Goal: Contribute content: Add original content to the website for others to see

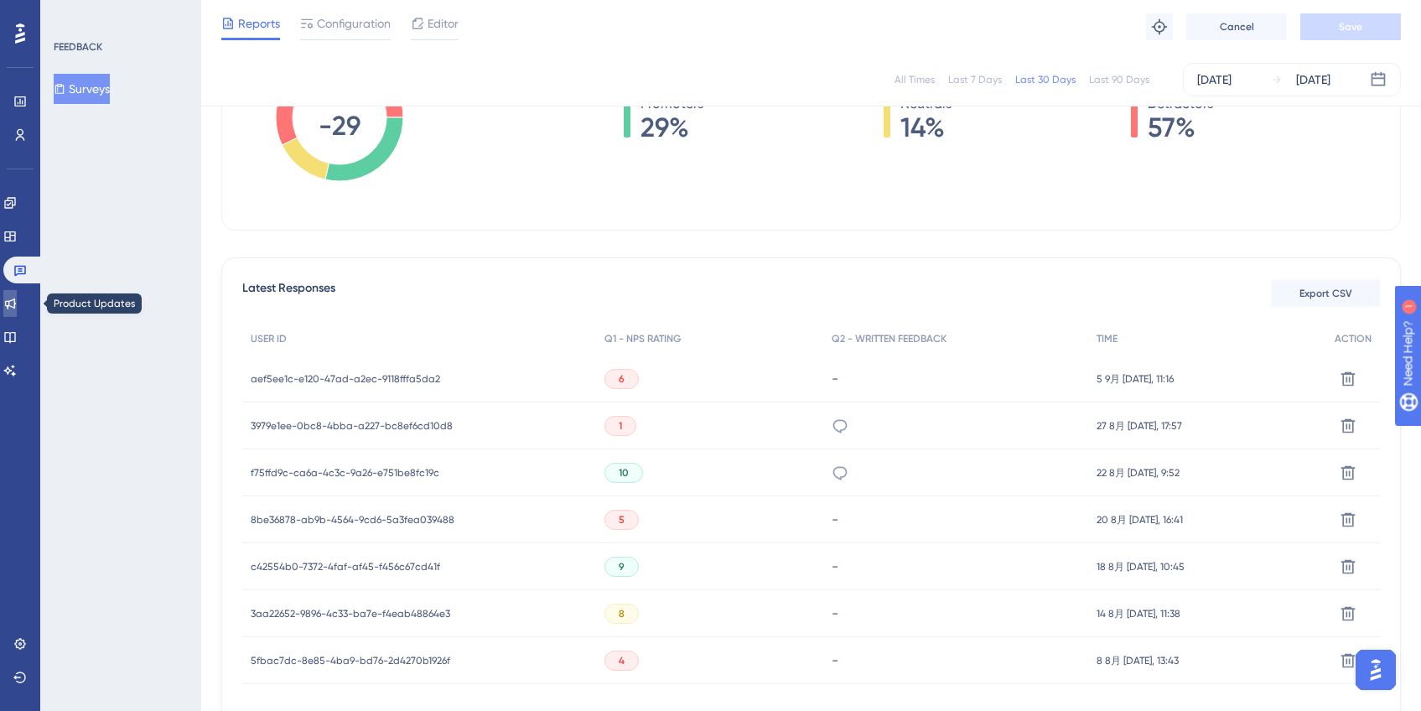
click at [17, 293] on link at bounding box center [9, 303] width 13 height 27
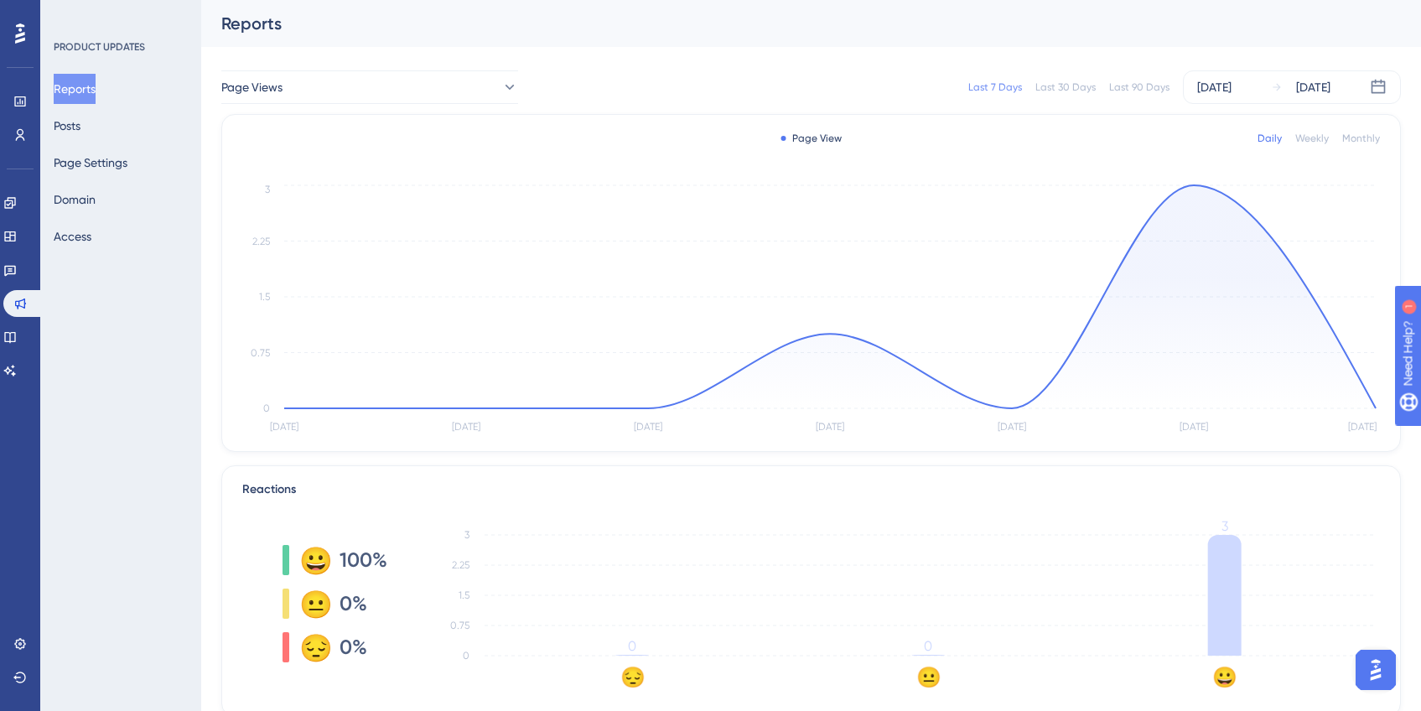
click at [1146, 84] on div "Last 90 Days" at bounding box center [1139, 86] width 60 height 13
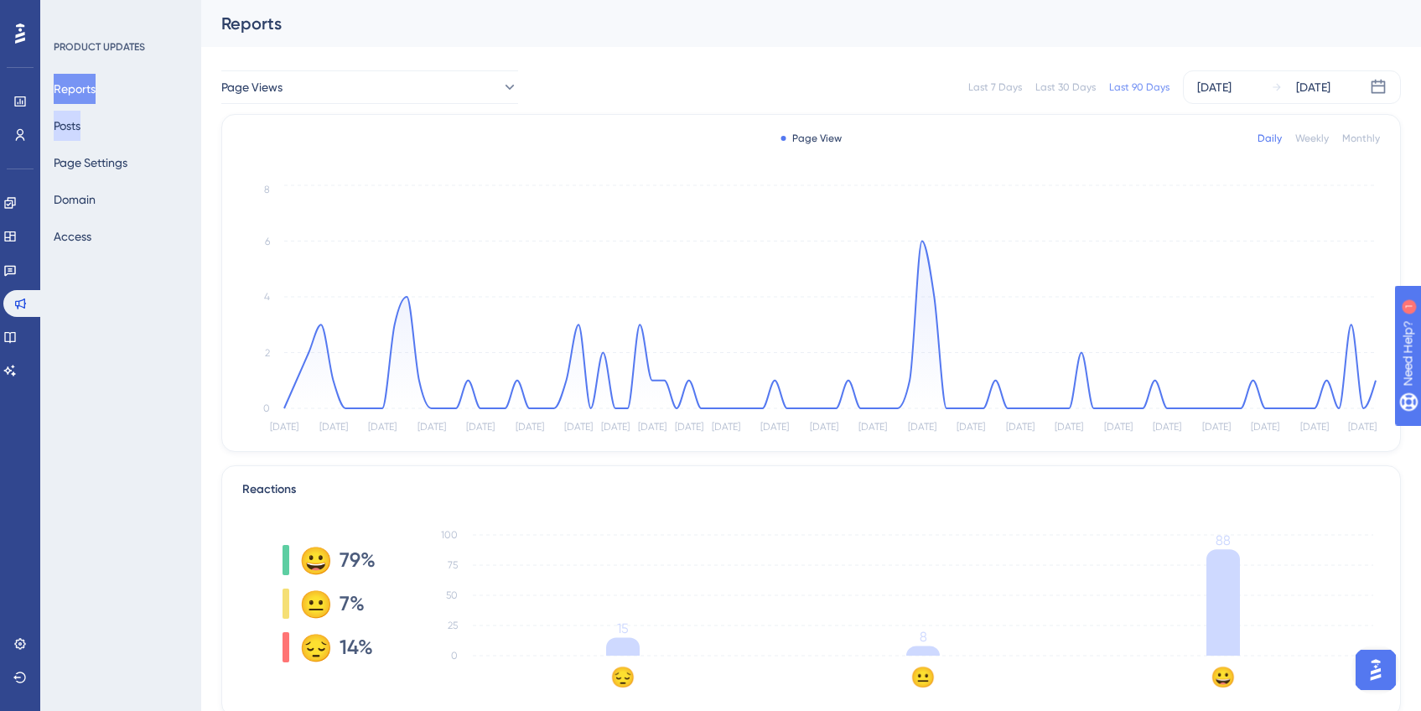
click at [72, 134] on button "Posts" at bounding box center [67, 126] width 27 height 30
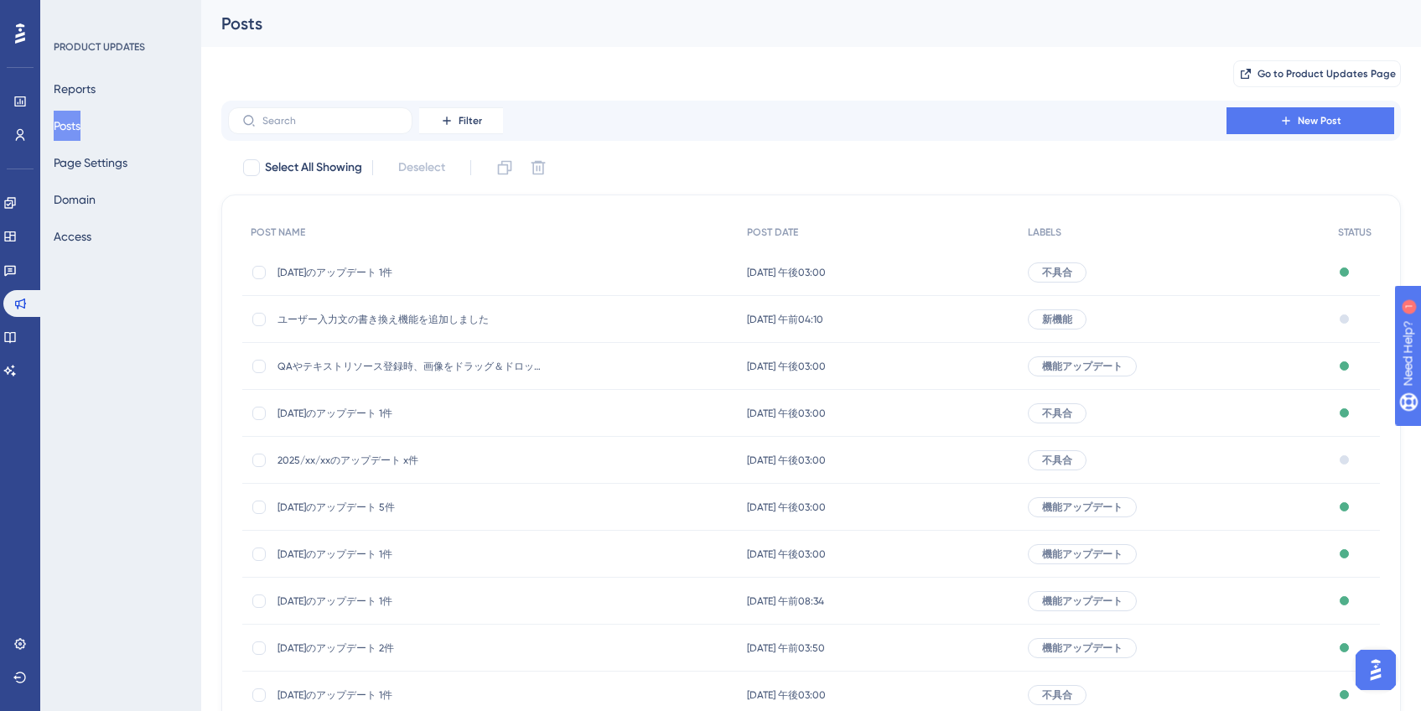
click at [385, 273] on span "[DATE]のアップデート 1件" at bounding box center [412, 272] width 268 height 13
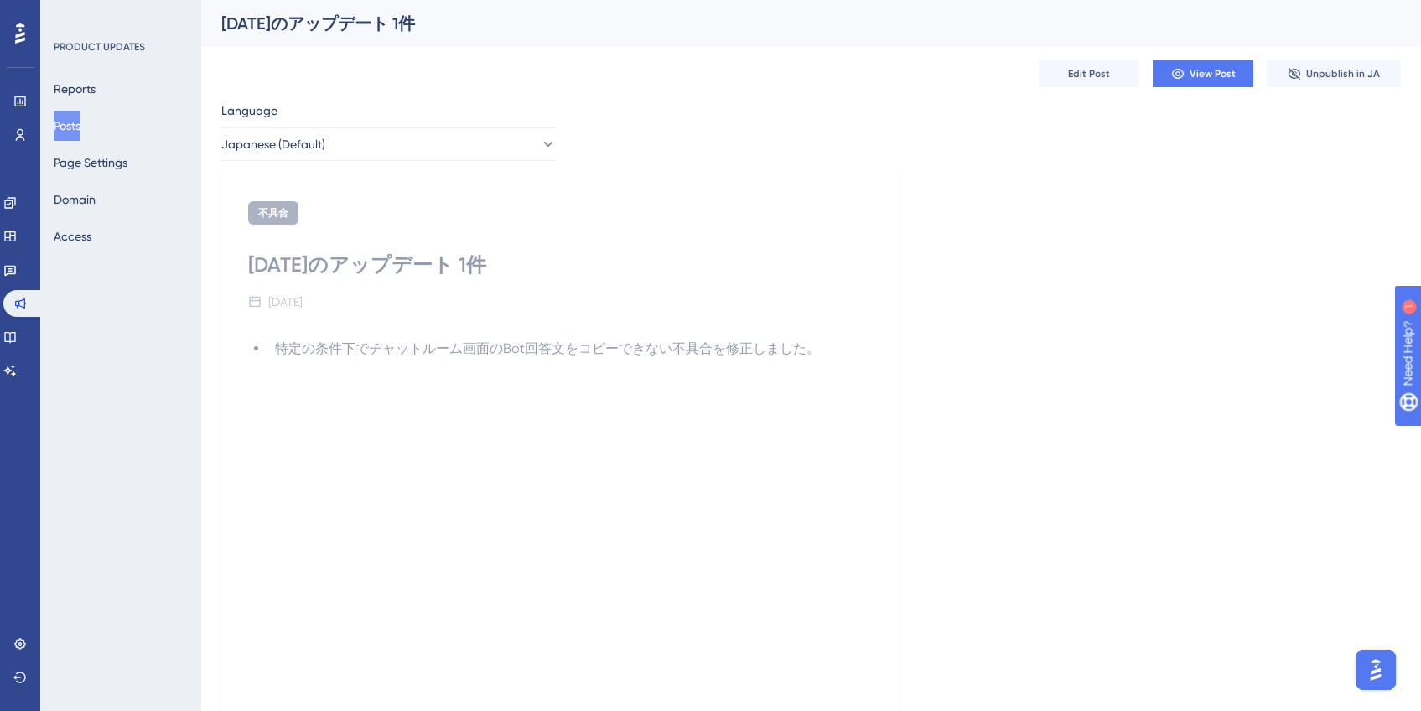
click at [72, 131] on button "Posts" at bounding box center [67, 126] width 27 height 30
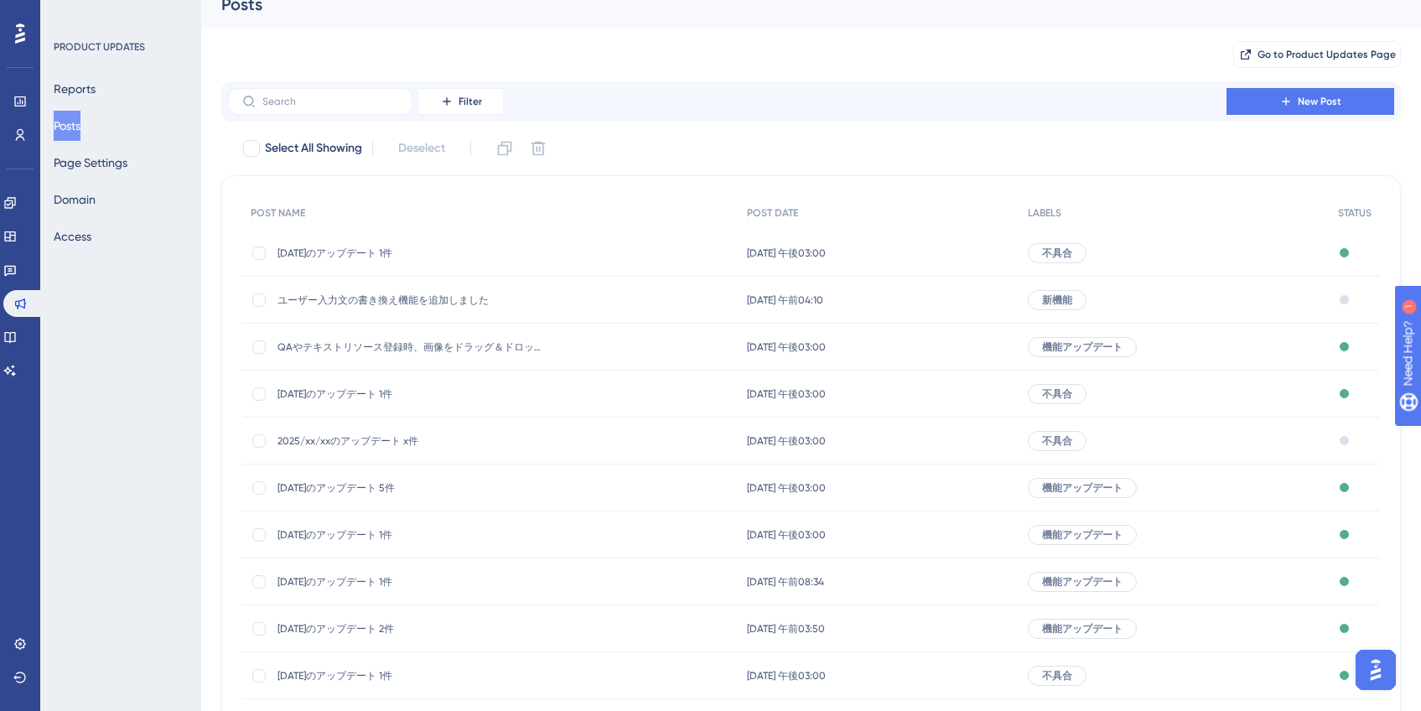
scroll to position [19, 0]
click at [384, 443] on span "2025/xx/xxのアップデート x件" at bounding box center [412, 440] width 268 height 13
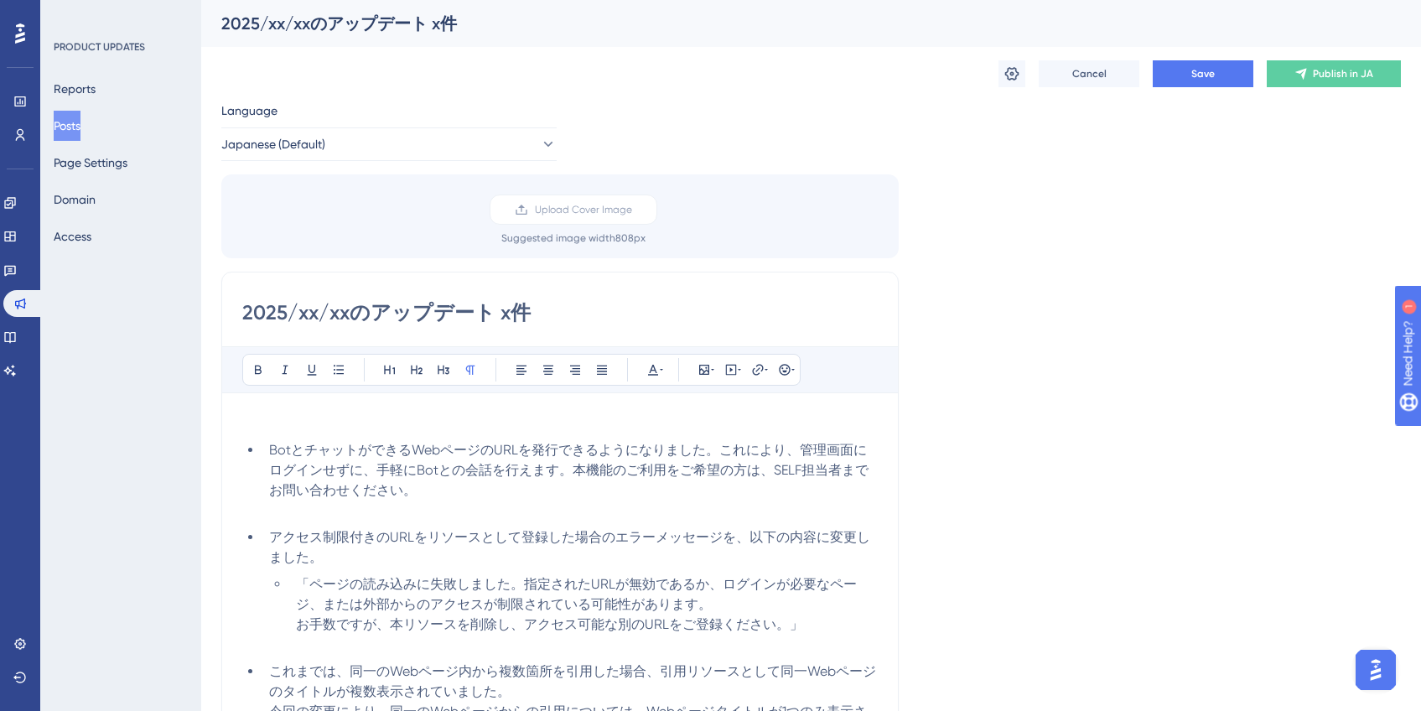
click at [61, 130] on button "Posts" at bounding box center [67, 126] width 27 height 30
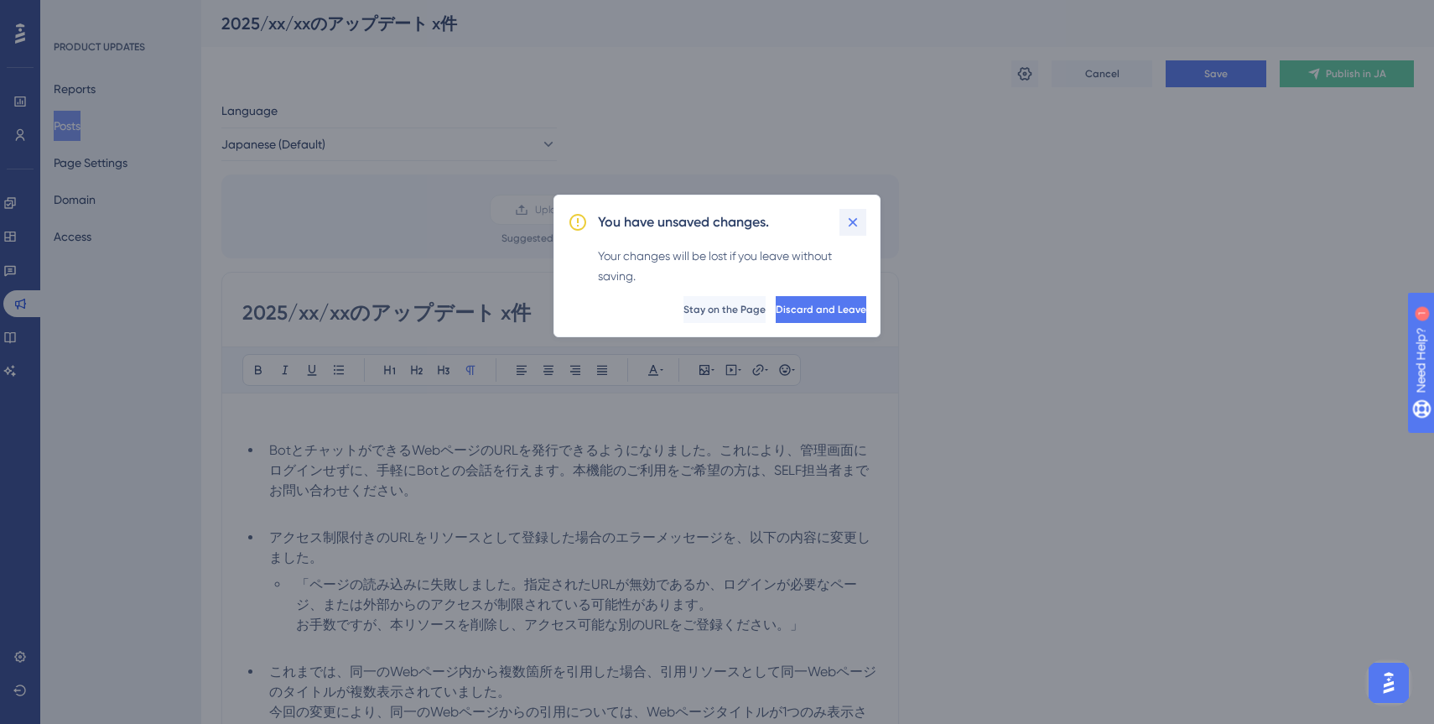
click at [844, 226] on icon at bounding box center [852, 222] width 17 height 17
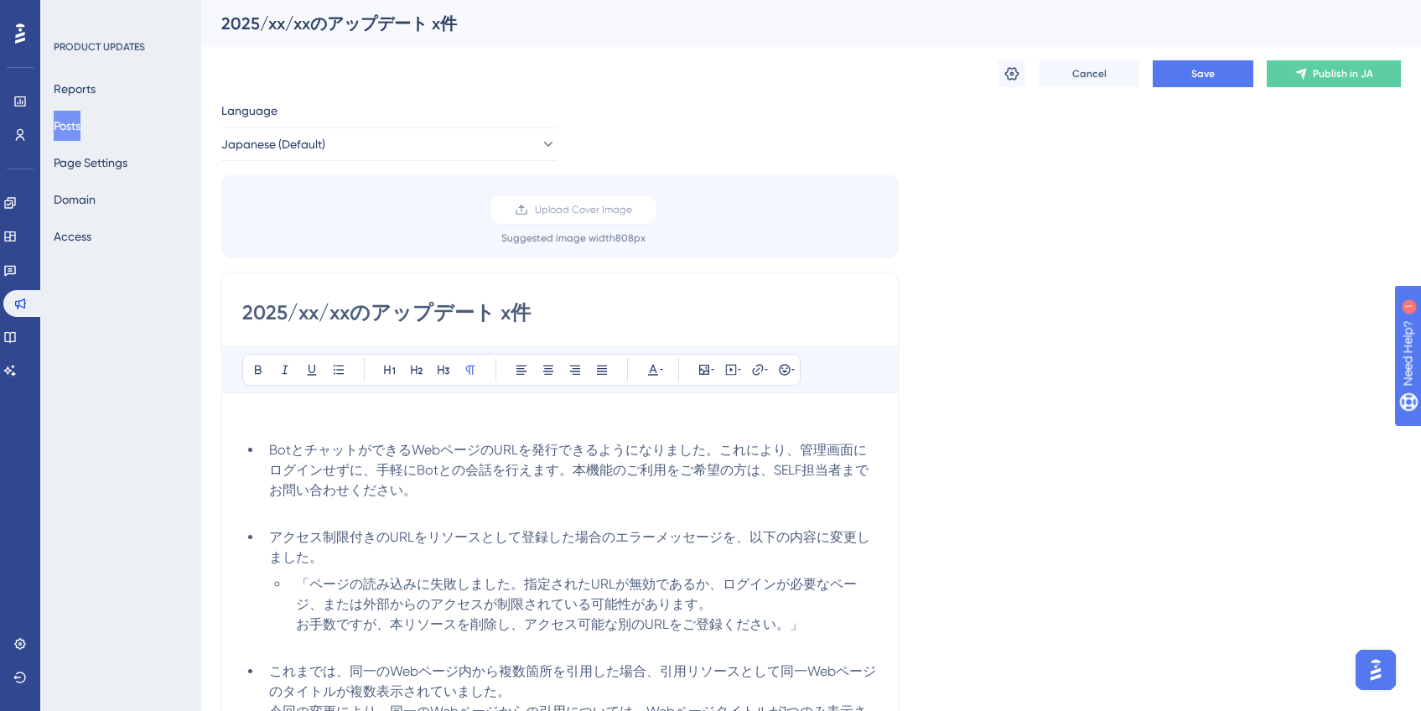
click at [71, 127] on button "Posts" at bounding box center [67, 126] width 27 height 30
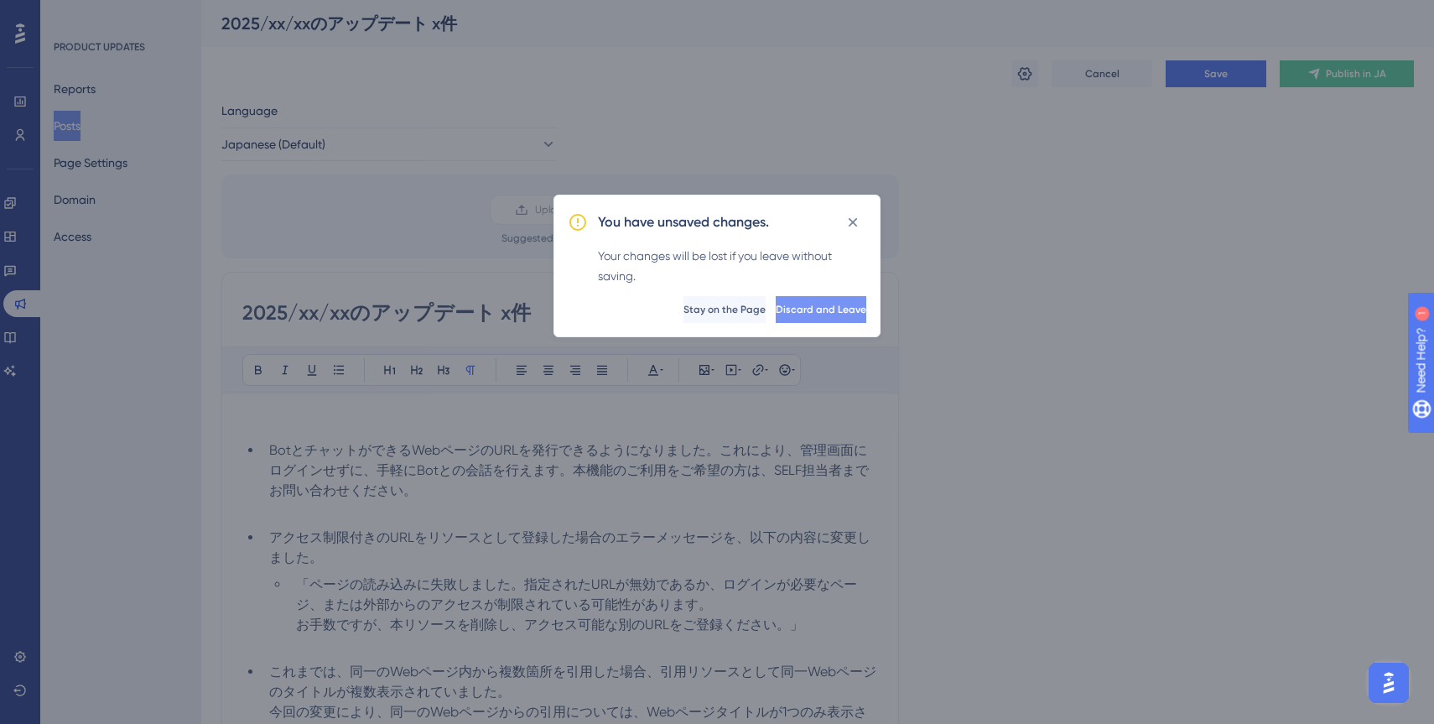
click at [809, 304] on span "Discard and Leave" at bounding box center [821, 309] width 91 height 13
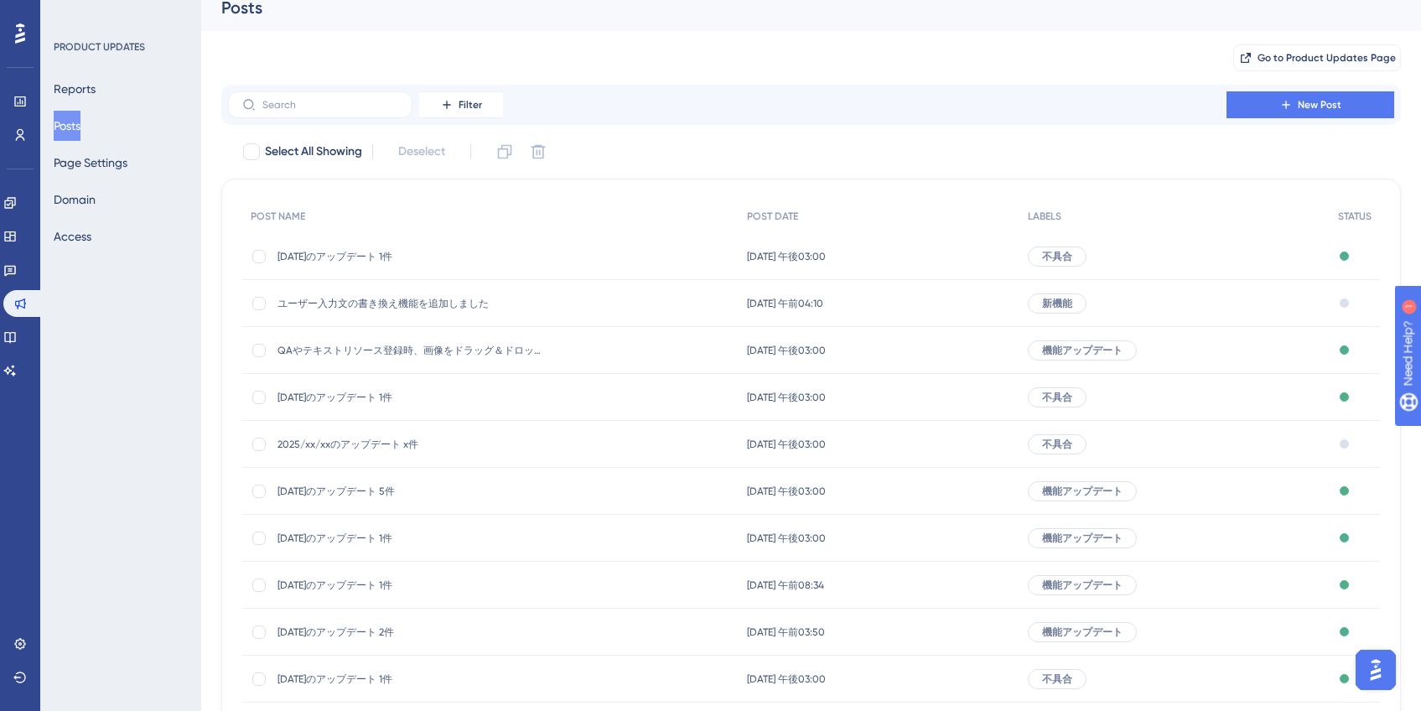
scroll to position [17, 0]
click at [260, 440] on div at bounding box center [258, 443] width 13 height 13
checkbox input "true"
click at [506, 149] on icon at bounding box center [504, 151] width 17 height 17
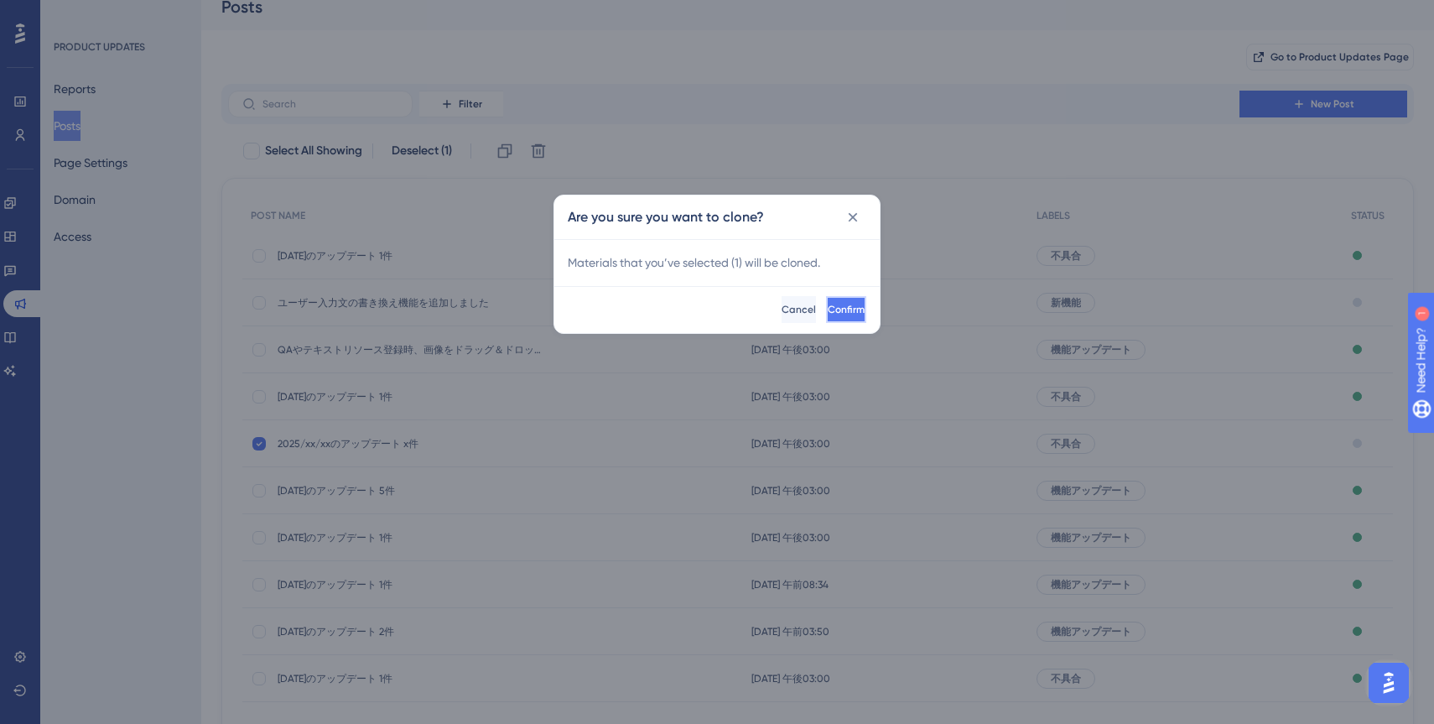
click at [828, 309] on span "Confirm" at bounding box center [846, 309] width 37 height 13
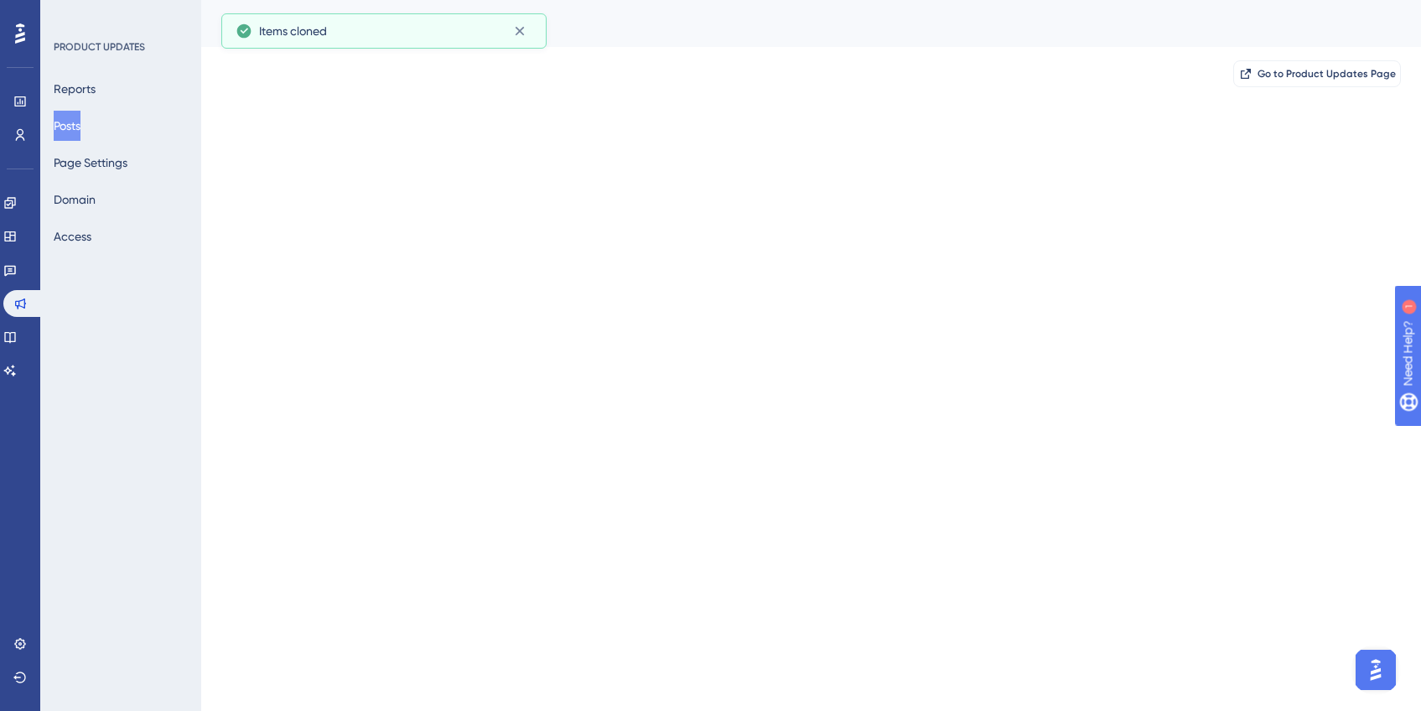
scroll to position [0, 0]
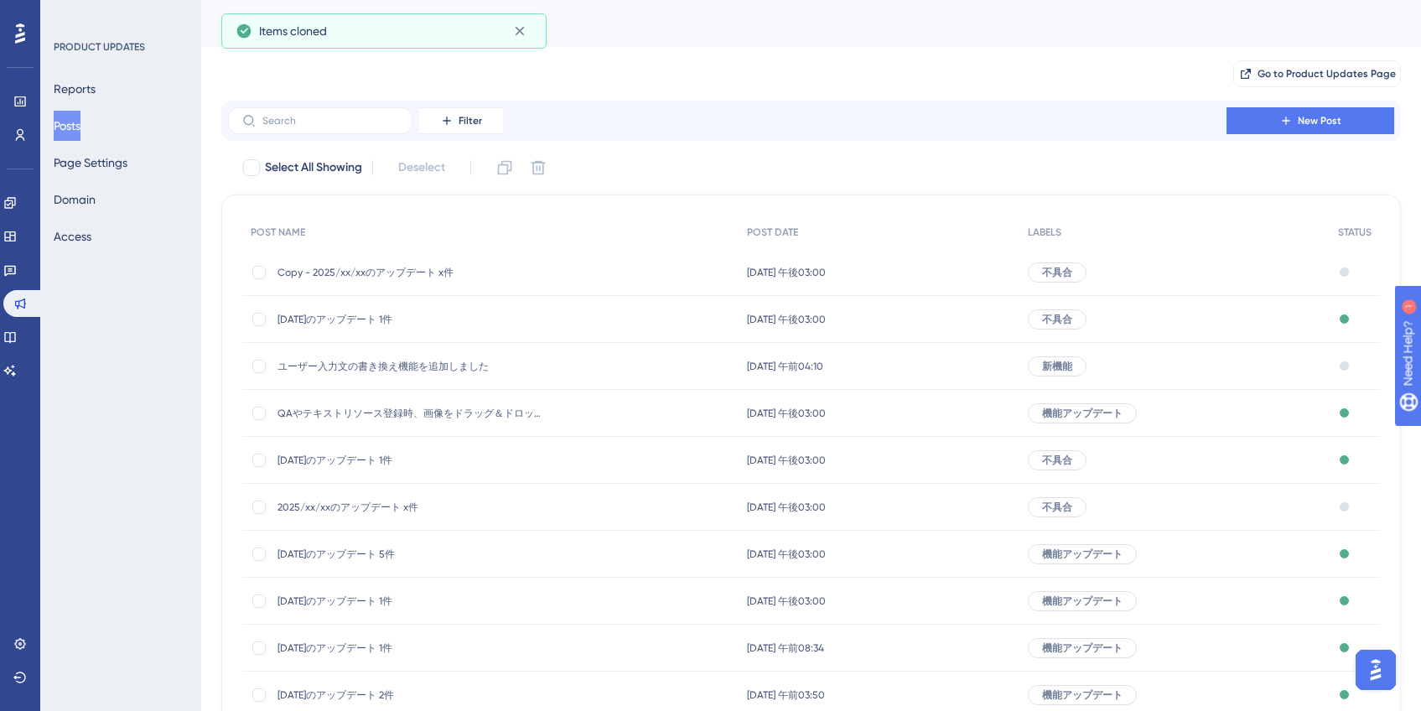
click at [354, 271] on span "Copy - 2025/xx/xxのアップデート x件" at bounding box center [412, 272] width 268 height 13
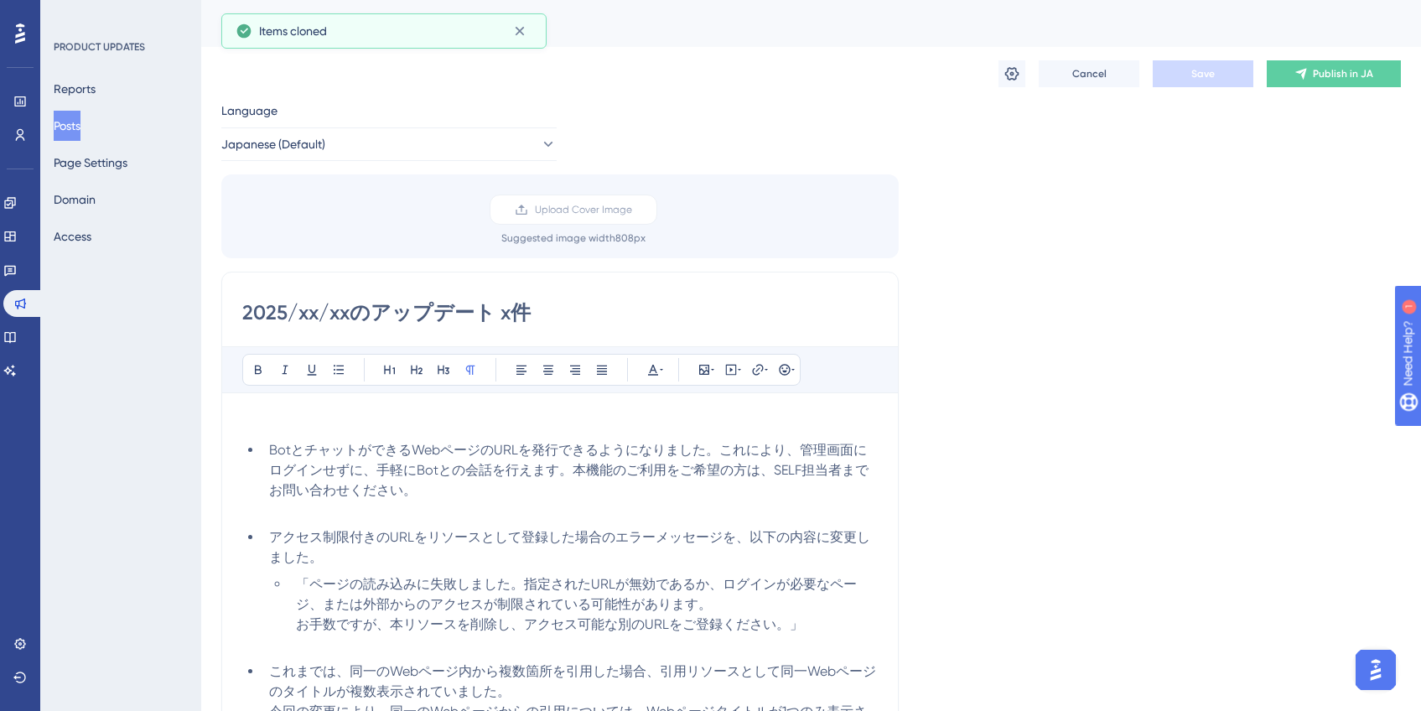
scroll to position [36, 0]
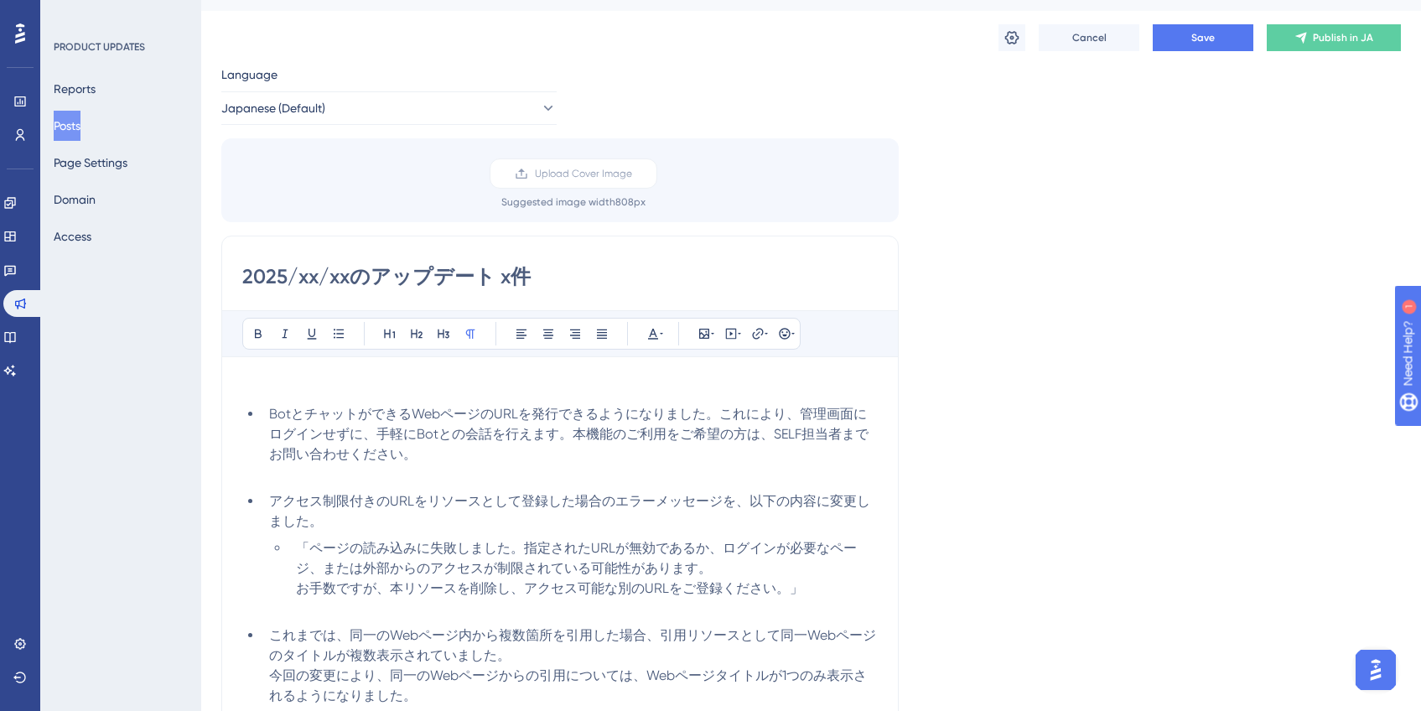
click at [348, 283] on input "2025/xx/xxのアップデート x件" at bounding box center [560, 276] width 636 height 27
click at [506, 279] on input "[DATE]のアップデート x件" at bounding box center [560, 276] width 636 height 27
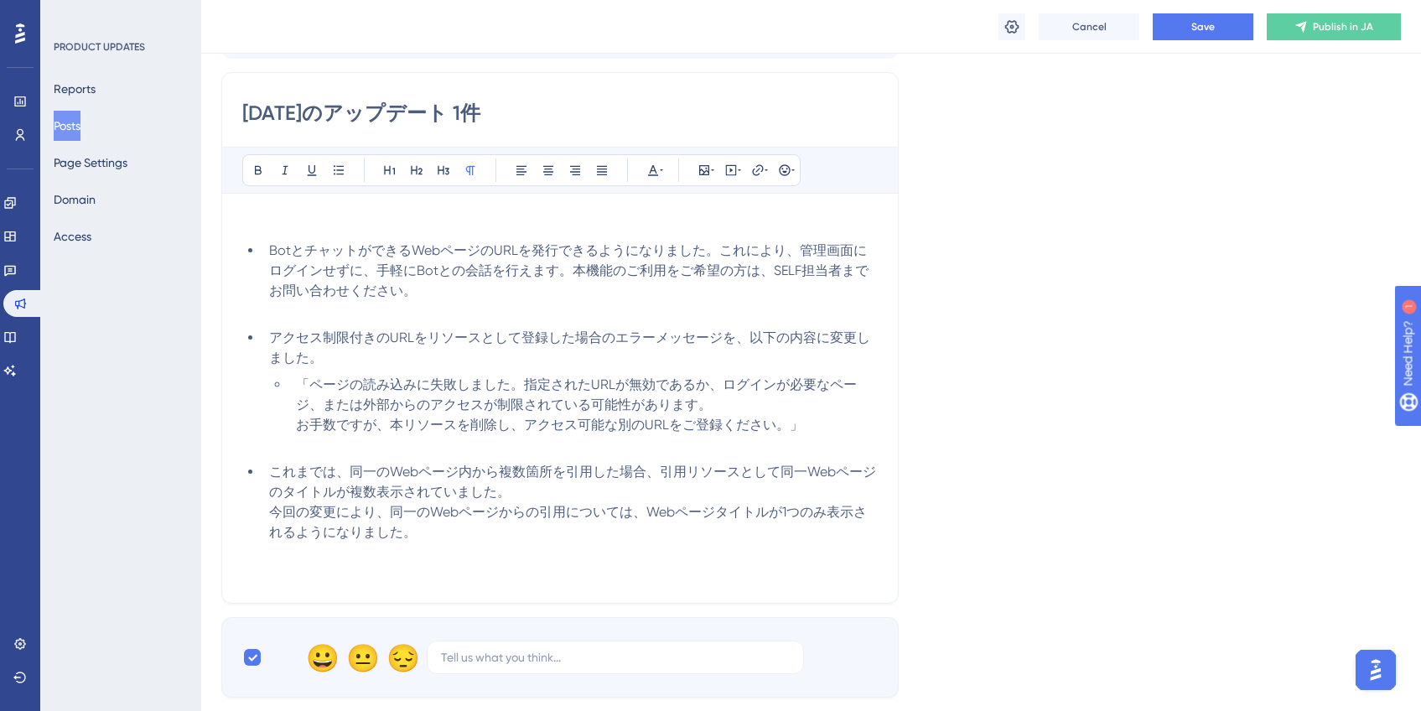
scroll to position [251, 0]
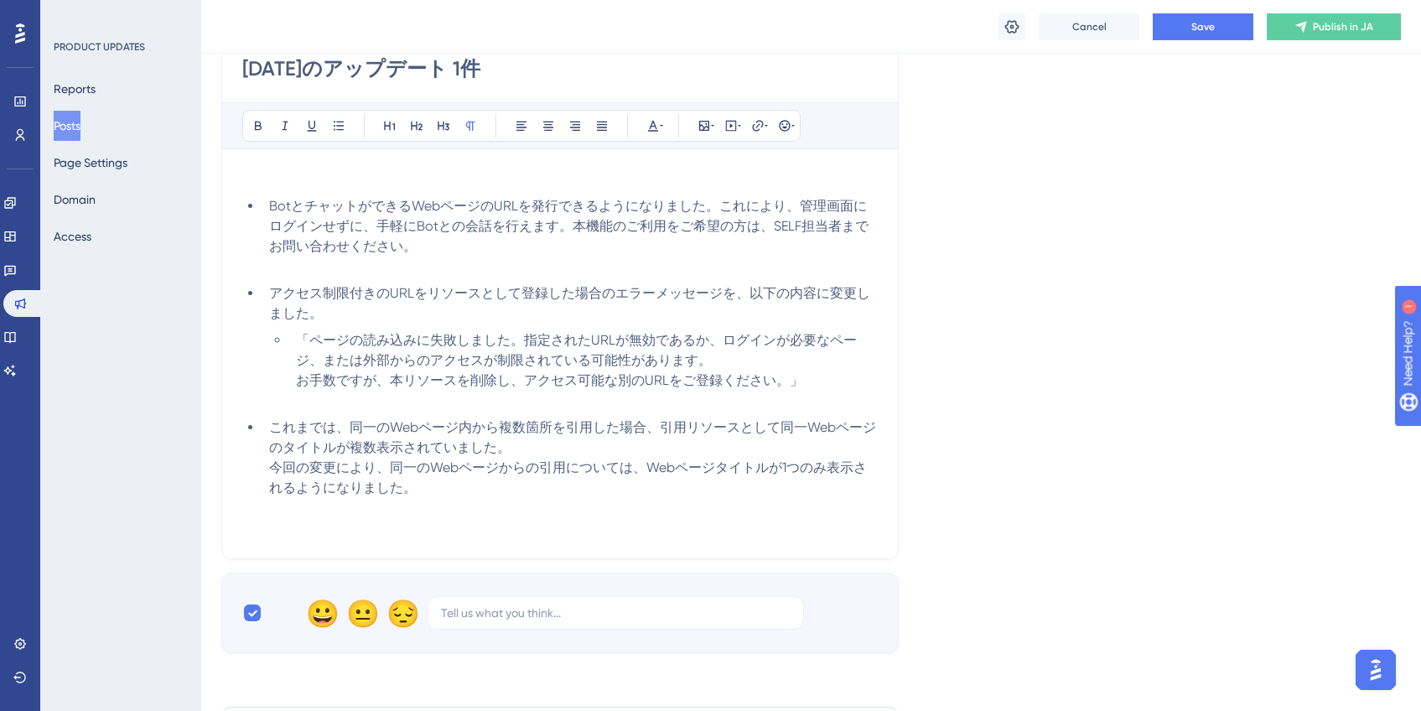
type input "[DATE]のアップデート 1件"
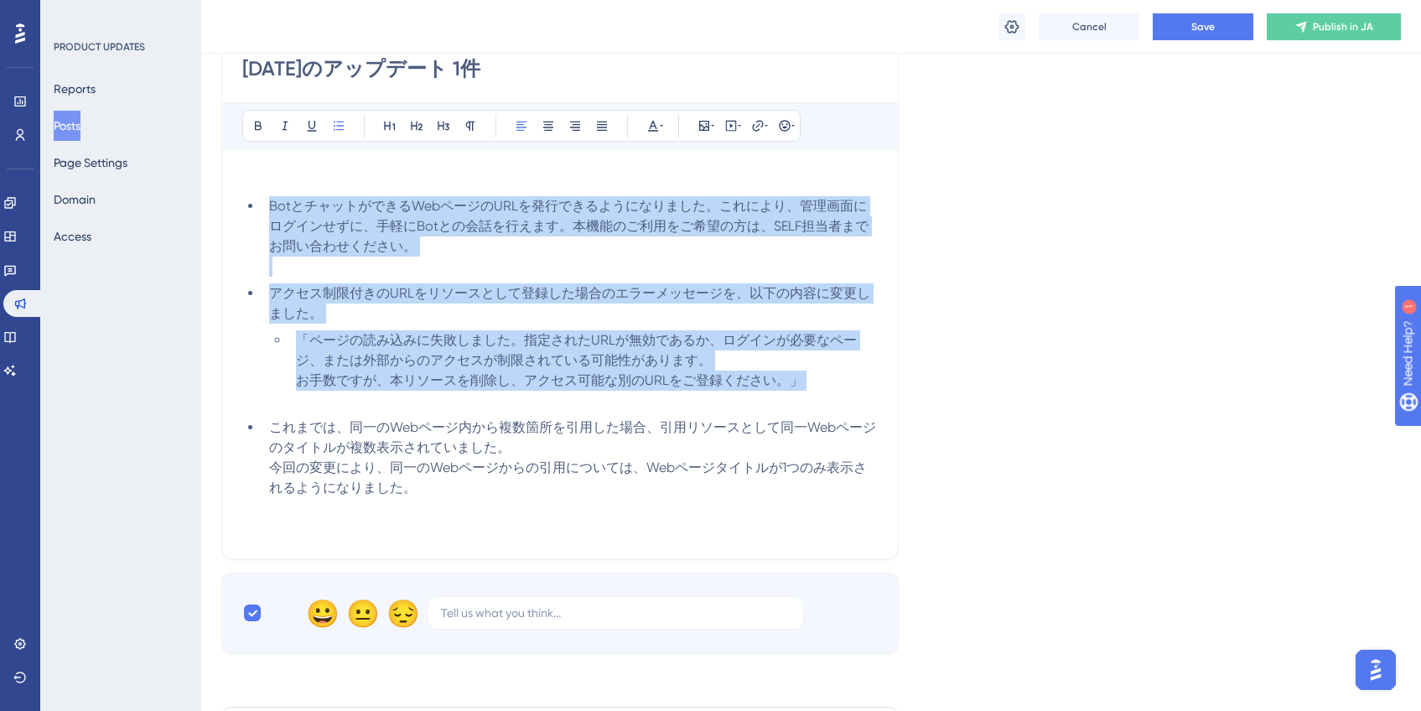
drag, startPoint x: 519, startPoint y: 404, endPoint x: 241, endPoint y: 195, distance: 347.8
click at [241, 195] on div "[DATE]のアップデート 1件 Bold Italic Underline Bullet Point Heading 1 Heading 2 Heading…" at bounding box center [560, 294] width 678 height 532
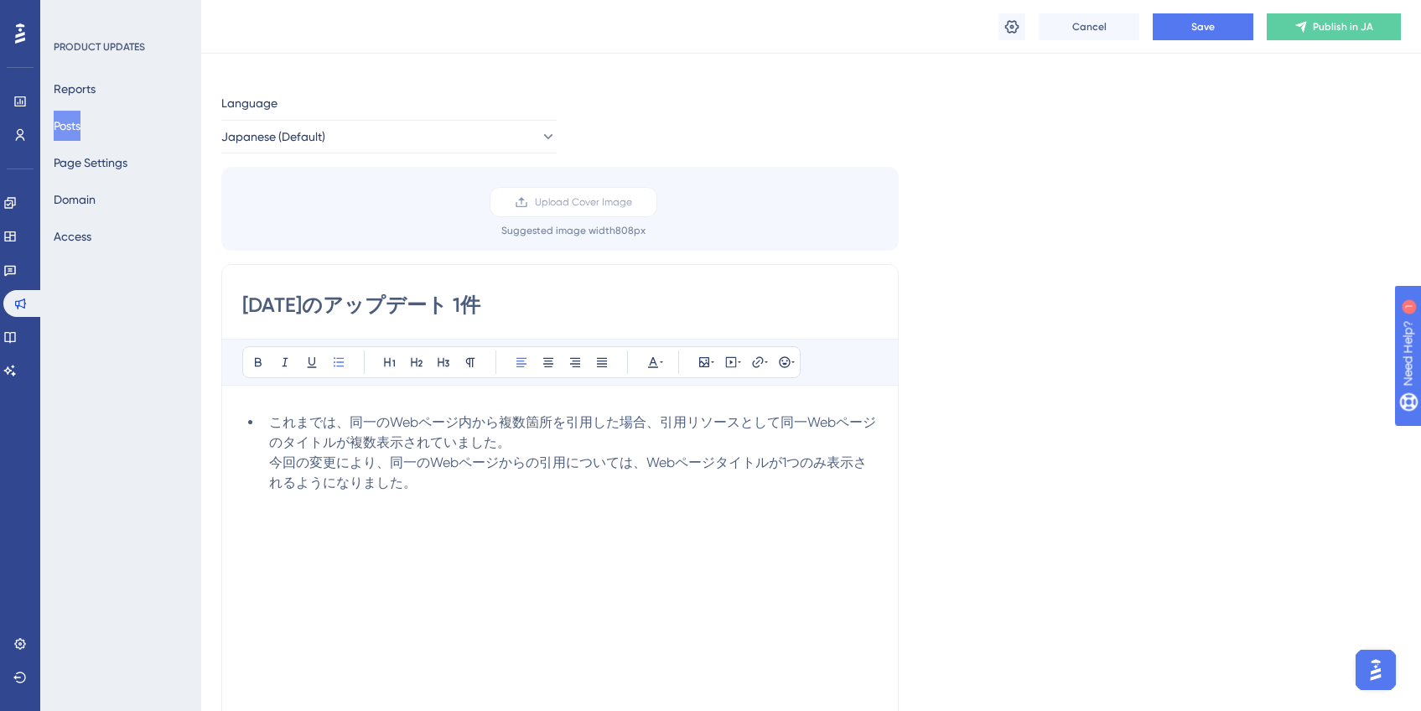
scroll to position [0, 0]
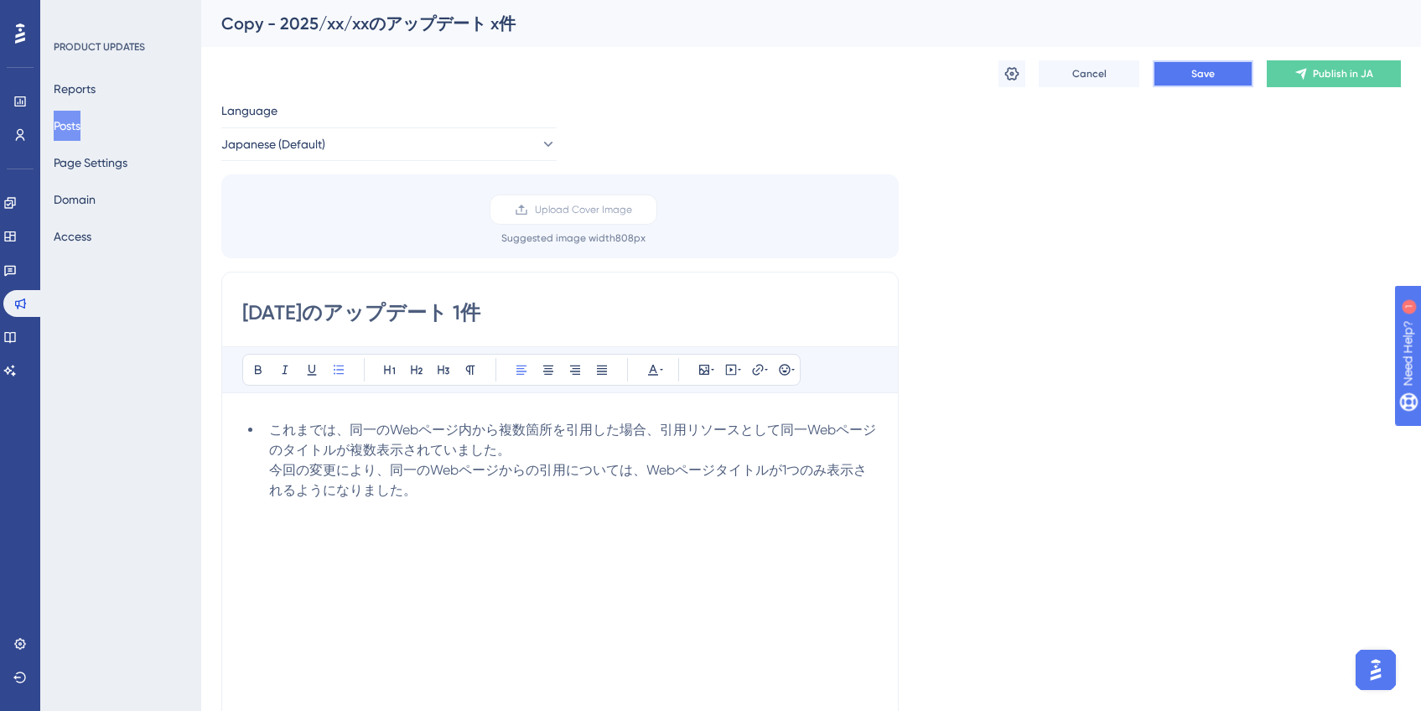
click at [1191, 75] on button "Save" at bounding box center [1203, 73] width 101 height 27
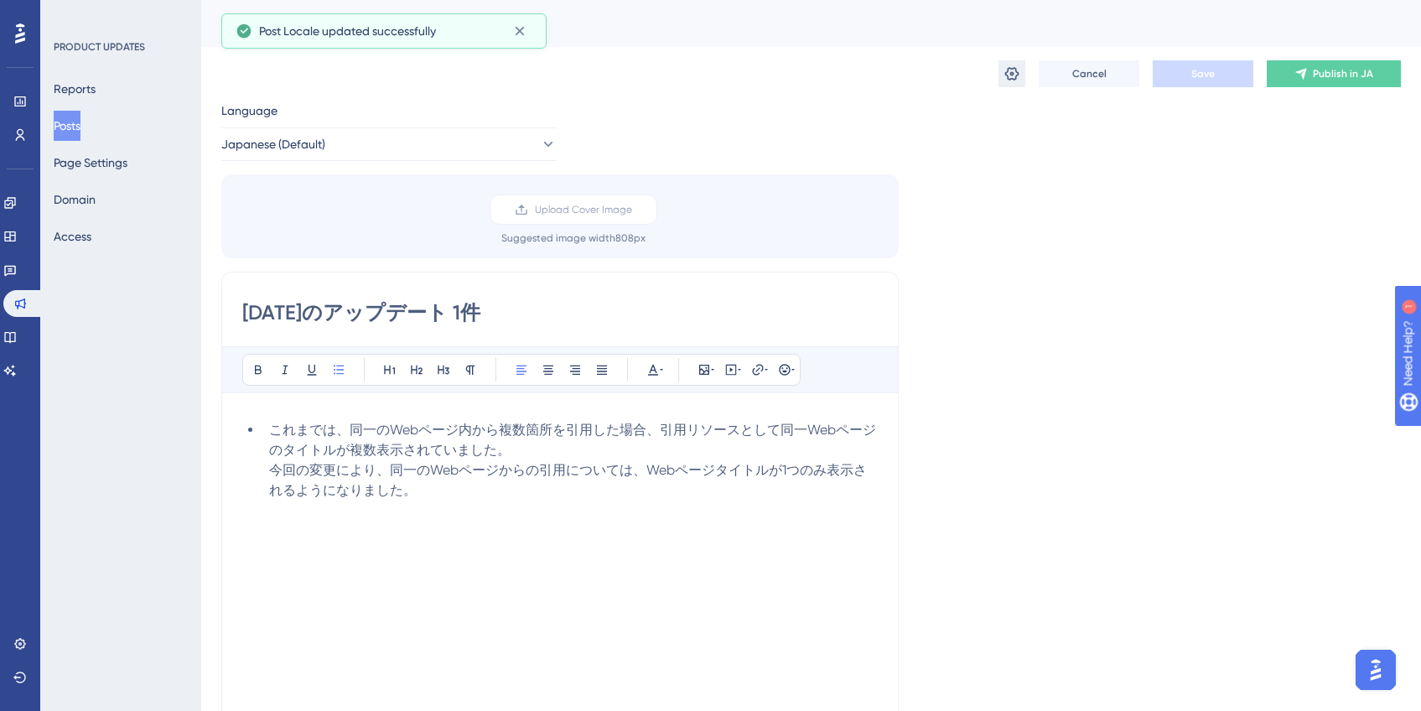
click at [1012, 75] on icon at bounding box center [1012, 73] width 14 height 13
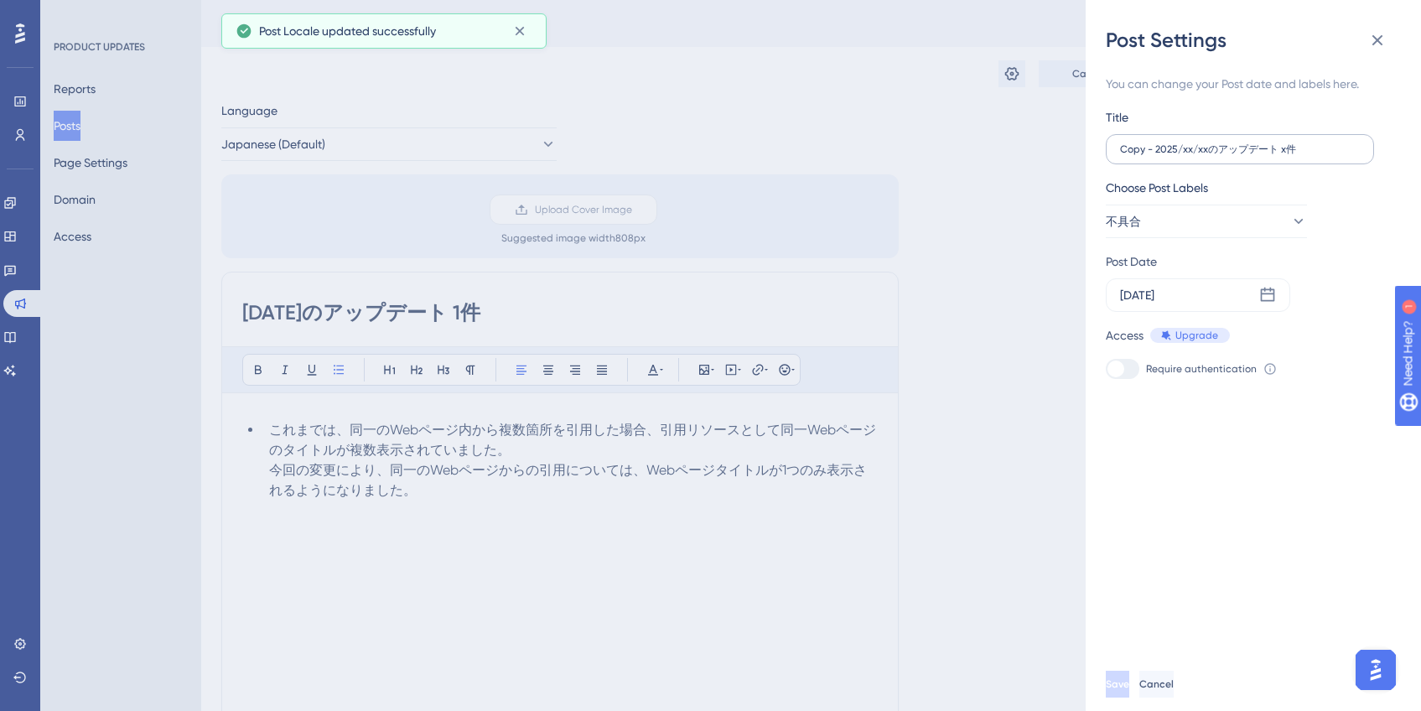
click at [1133, 139] on label "Copy - 2025/xx/xxのアップデート x件" at bounding box center [1240, 149] width 268 height 30
click at [1133, 143] on input "Copy - 2025/xx/xxのアップデート x件" at bounding box center [1240, 149] width 240 height 12
drag, startPoint x: 1154, startPoint y: 152, endPoint x: 1077, endPoint y: 150, distance: 77.2
click at [1077, 150] on div "Post Settings You can change your Post date and labels here. Title Copy - 2025/…" at bounding box center [710, 355] width 1421 height 711
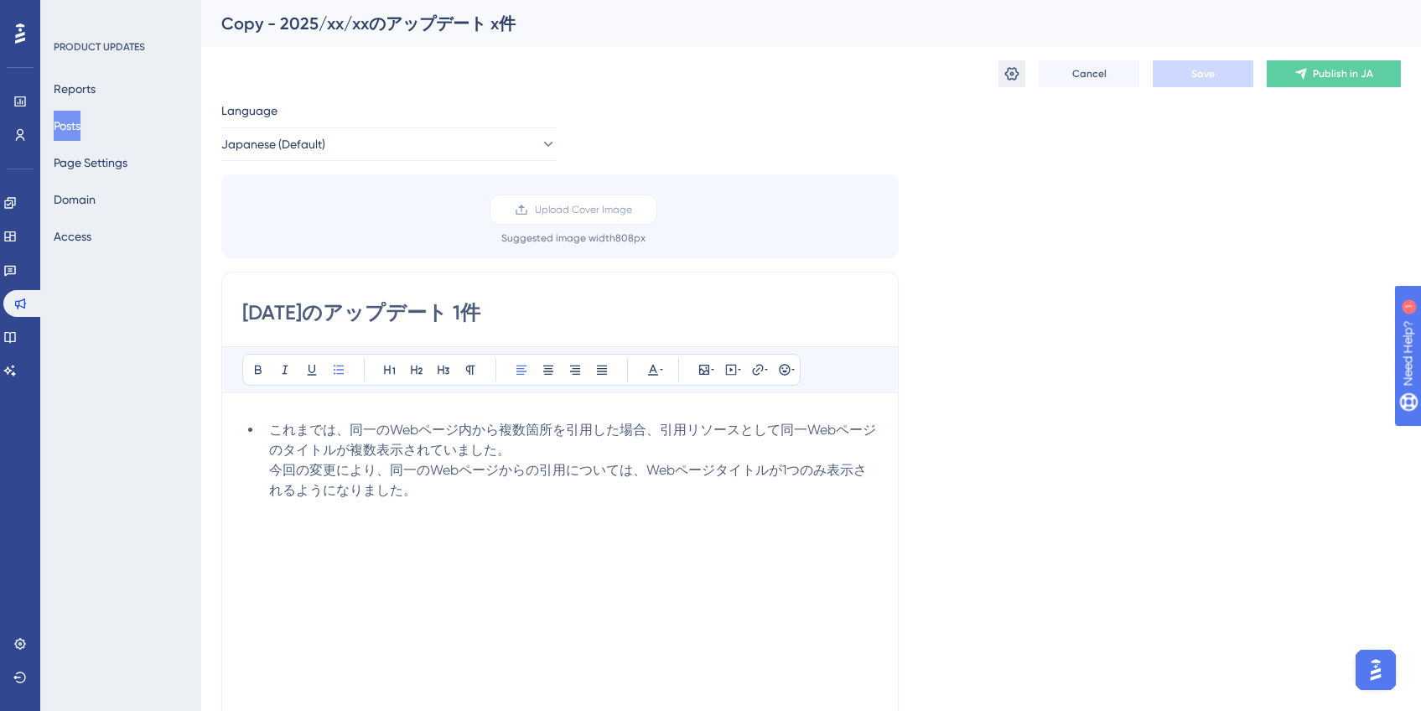
click at [1013, 75] on icon at bounding box center [1012, 73] width 17 height 17
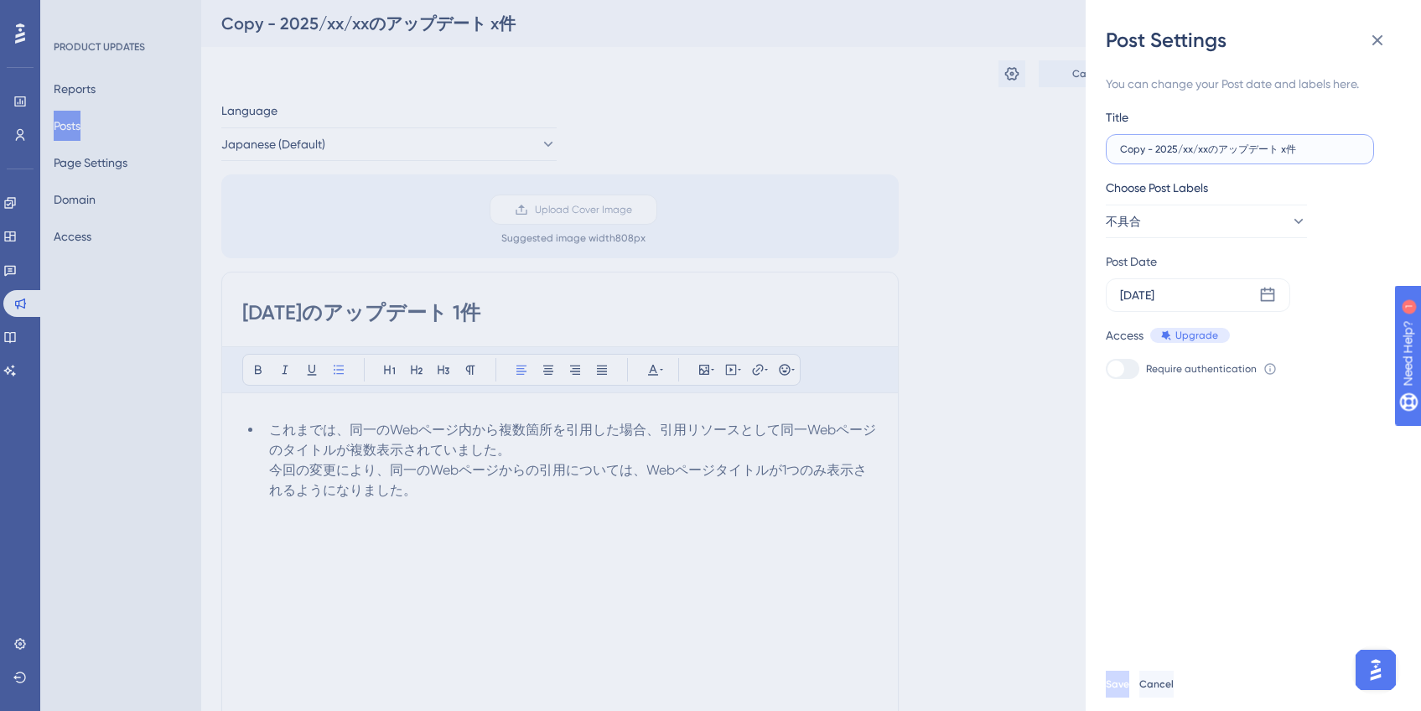
click at [1153, 154] on input "Copy - 2025/xx/xxのアップデート x件" at bounding box center [1240, 149] width 240 height 12
click at [1254, 151] on input "[DATE]のアップデート x件" at bounding box center [1240, 149] width 240 height 12
type input "[DATE]のアップデート 1件"
click at [1294, 221] on icon at bounding box center [1298, 221] width 9 height 5
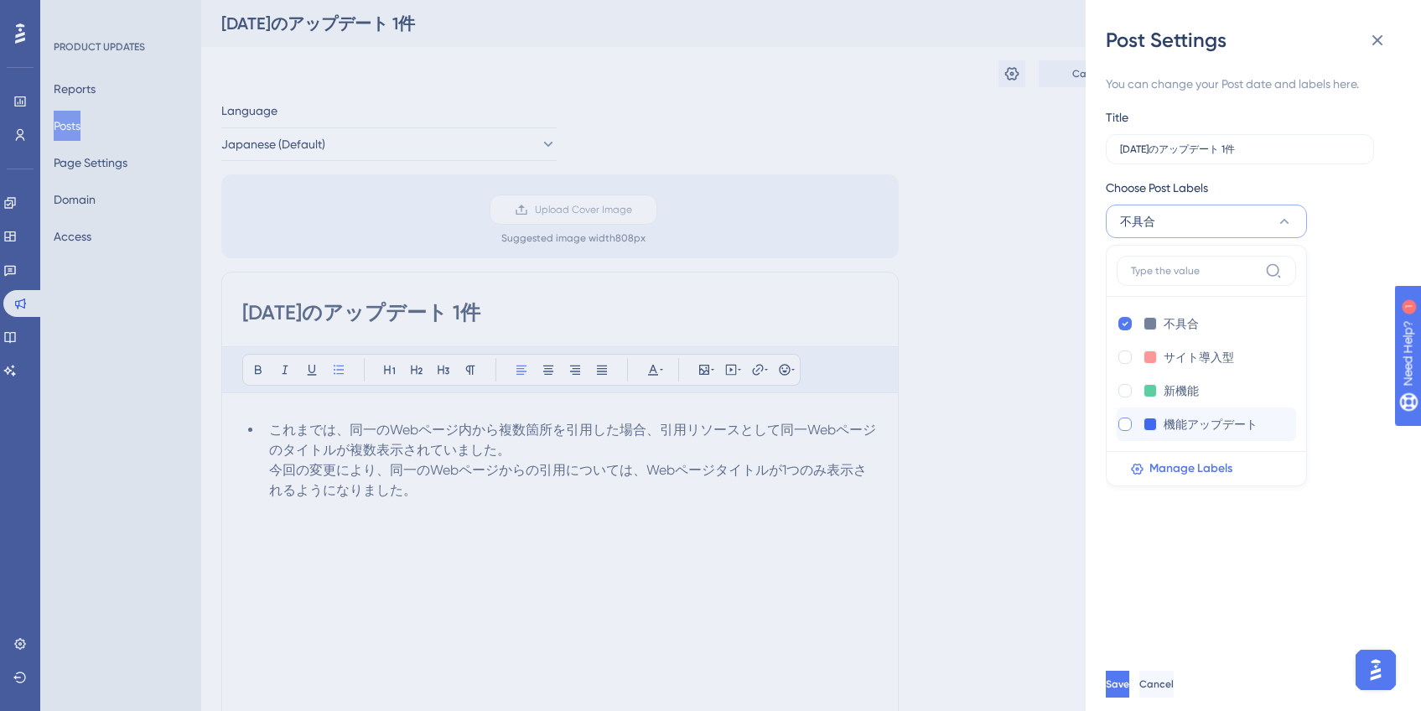
click at [1125, 427] on div at bounding box center [1125, 424] width 13 height 13
checkbox input "true"
click at [1124, 327] on icon at bounding box center [1125, 324] width 7 height 12
checkbox input "false"
click at [1361, 419] on div "You can change your Post date and labels here. Title [DATE]のアップデート 1件 Choose Po…" at bounding box center [1260, 356] width 309 height 604
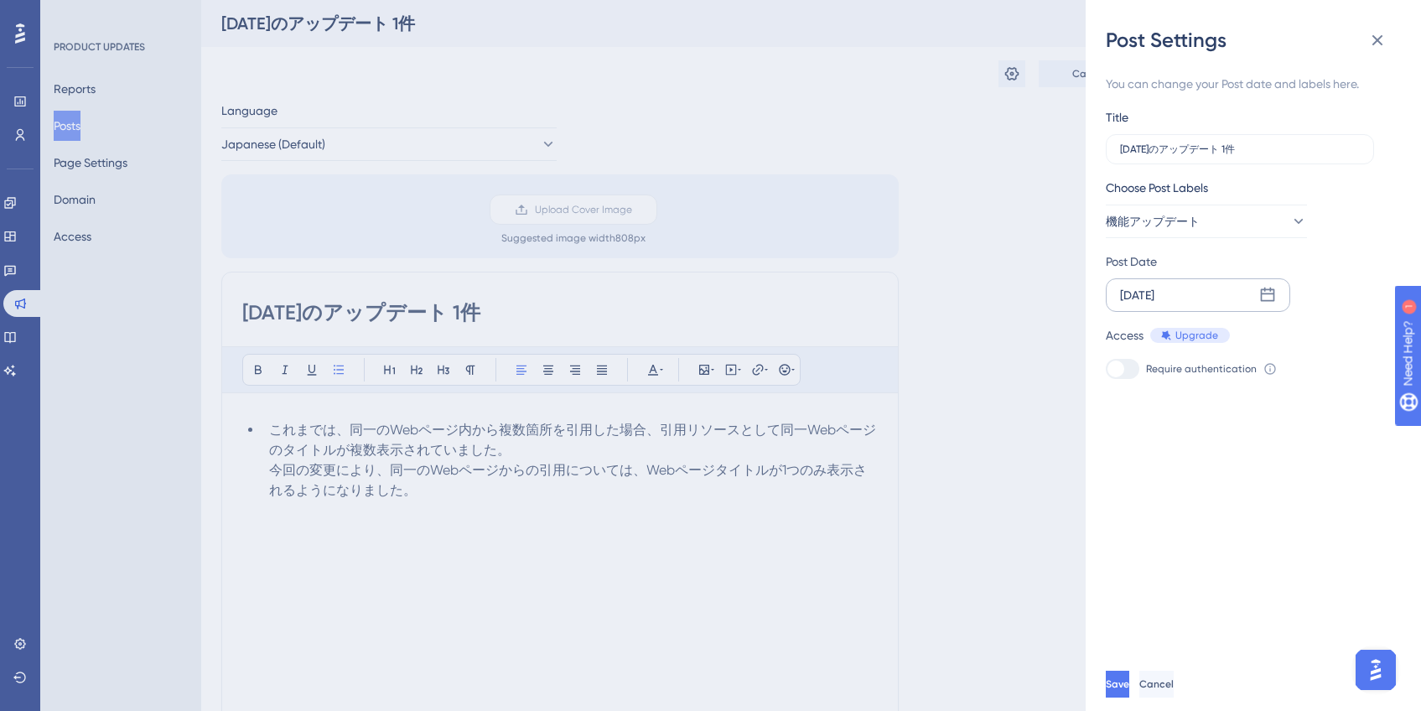
click at [1278, 300] on div "[DATE]" at bounding box center [1198, 295] width 184 height 34
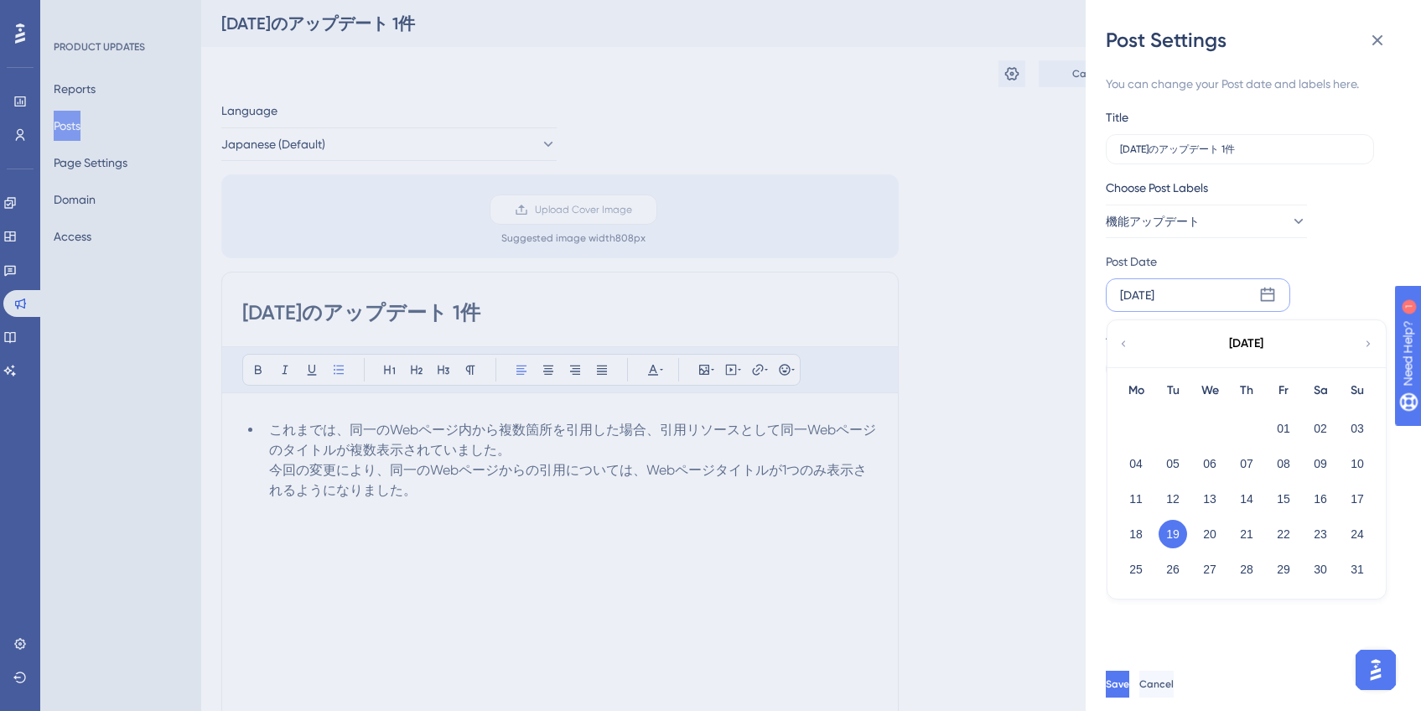
click at [1372, 343] on icon at bounding box center [1369, 343] width 12 height 15
click at [1290, 428] on button "05" at bounding box center [1283, 428] width 29 height 29
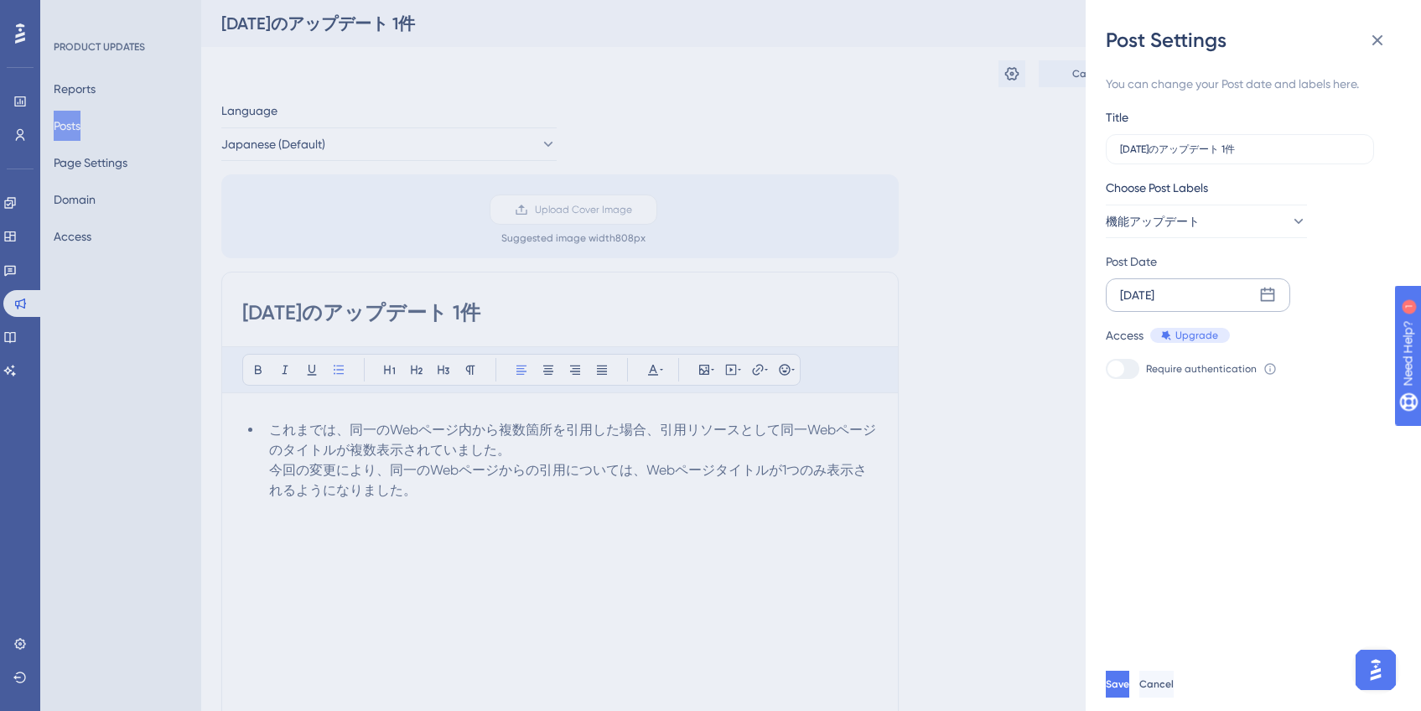
click at [1280, 444] on div "You can change your Post date and labels here. Title [DATE]のアップデート 1件 Choose Po…" at bounding box center [1260, 356] width 309 height 604
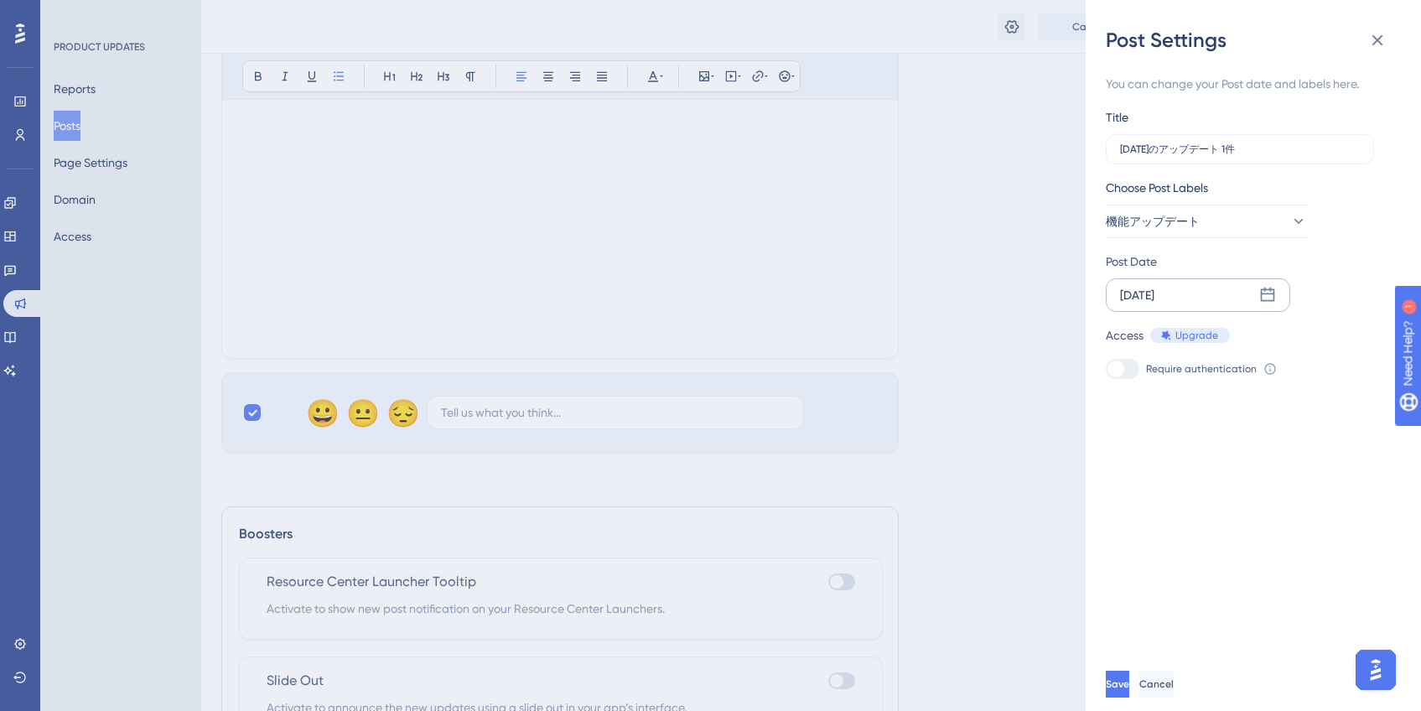
scroll to position [458, 0]
click at [1129, 691] on span "Save" at bounding box center [1117, 684] width 23 height 13
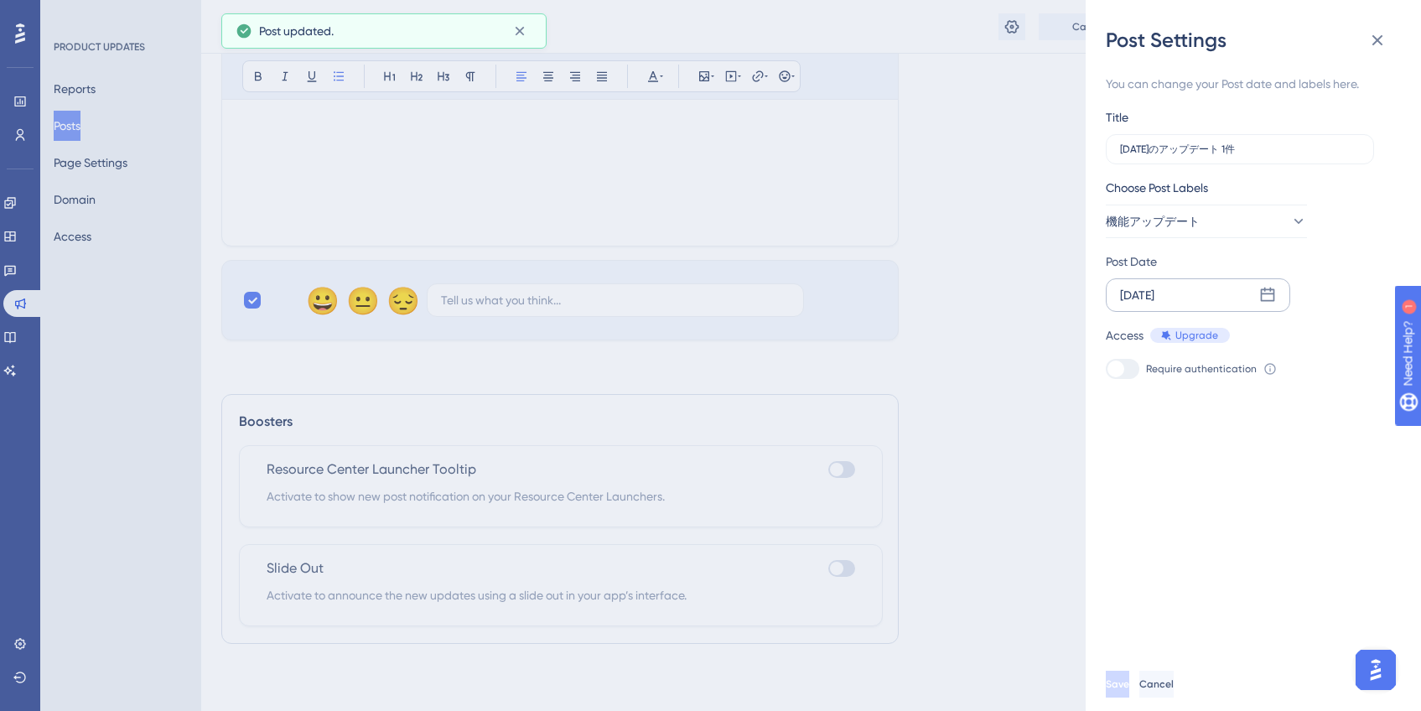
scroll to position [0, 0]
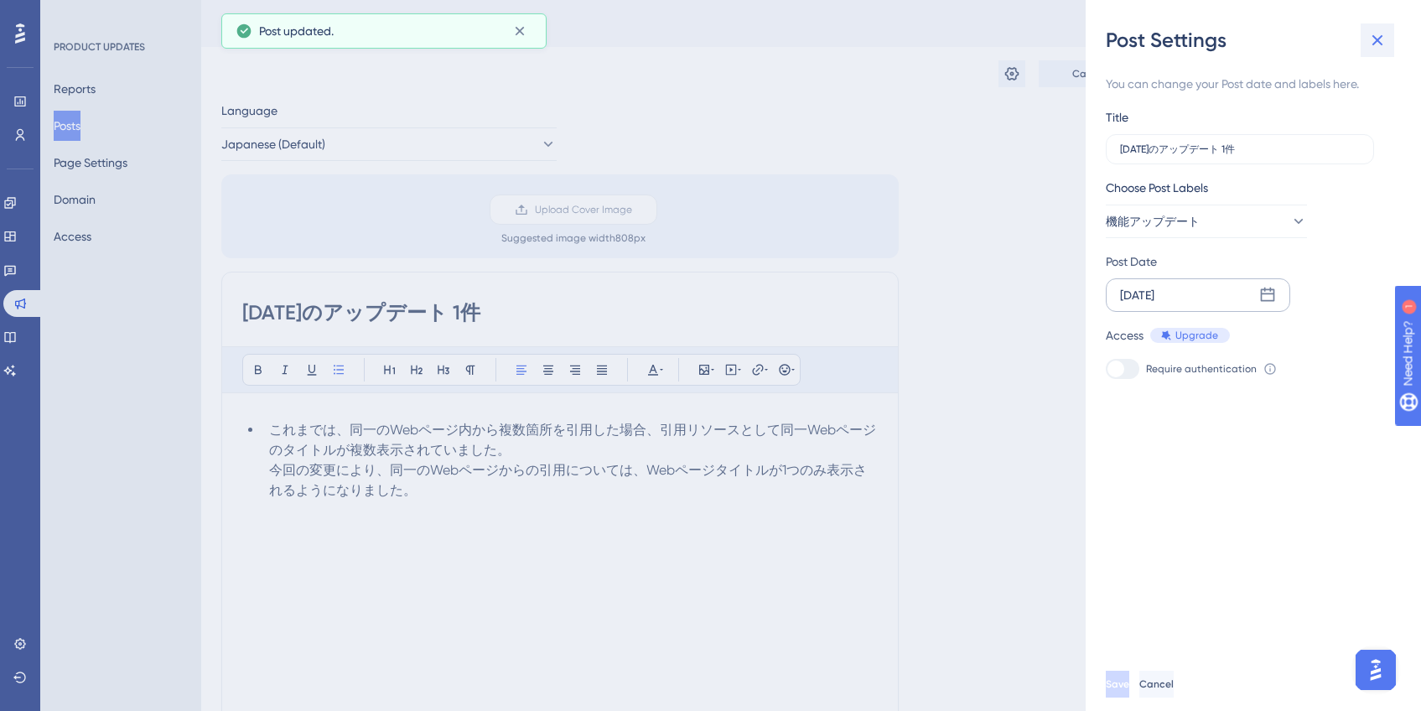
click at [1376, 28] on button at bounding box center [1378, 40] width 34 height 34
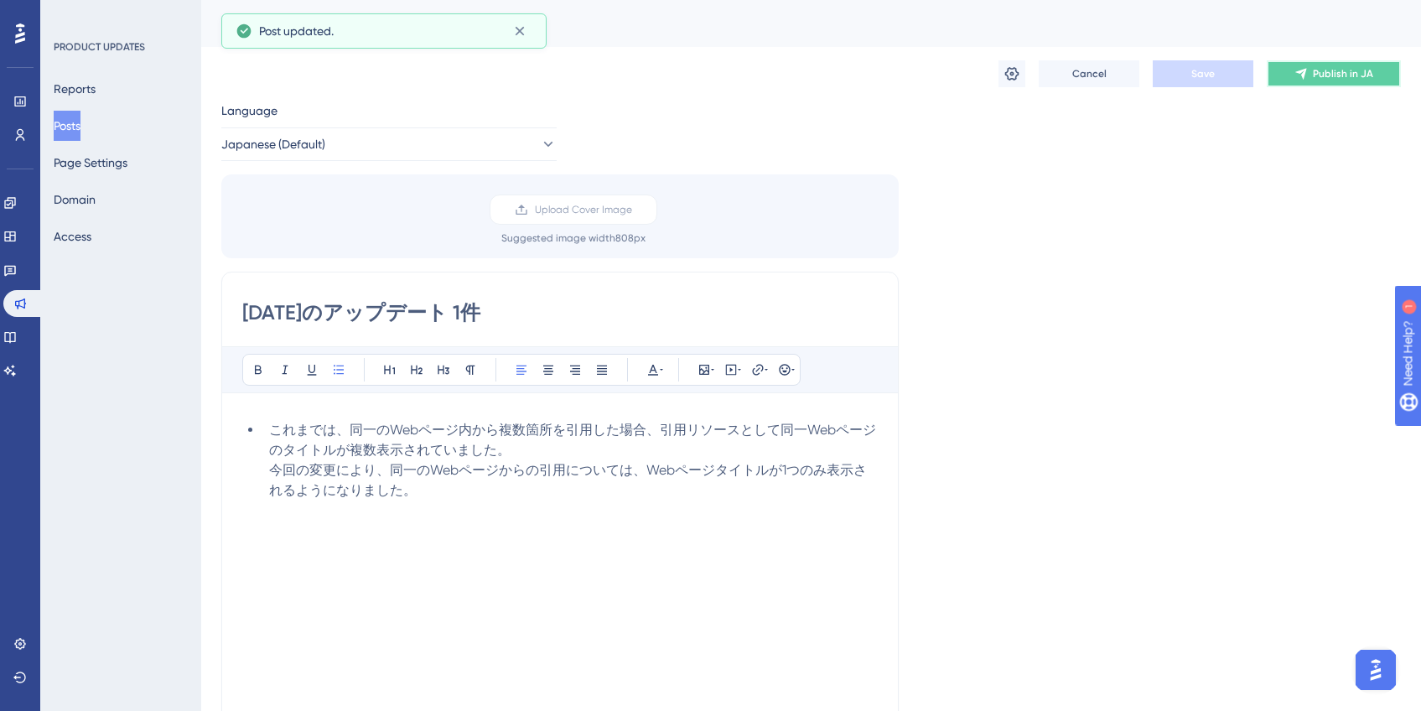
click at [1323, 74] on span "Publish in JA" at bounding box center [1343, 73] width 60 height 13
